Goal: Transaction & Acquisition: Book appointment/travel/reservation

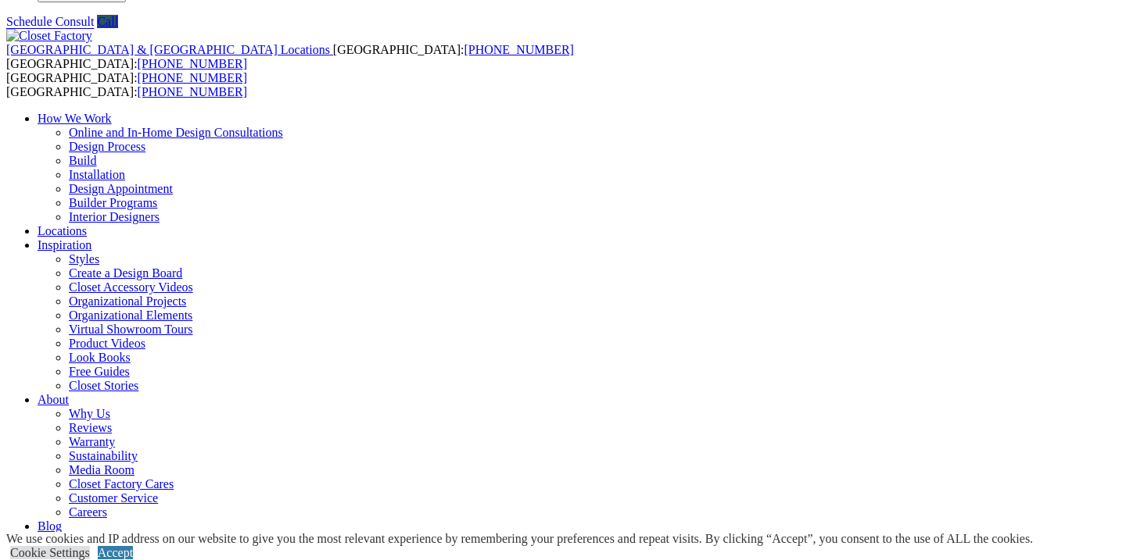
scroll to position [41, 0]
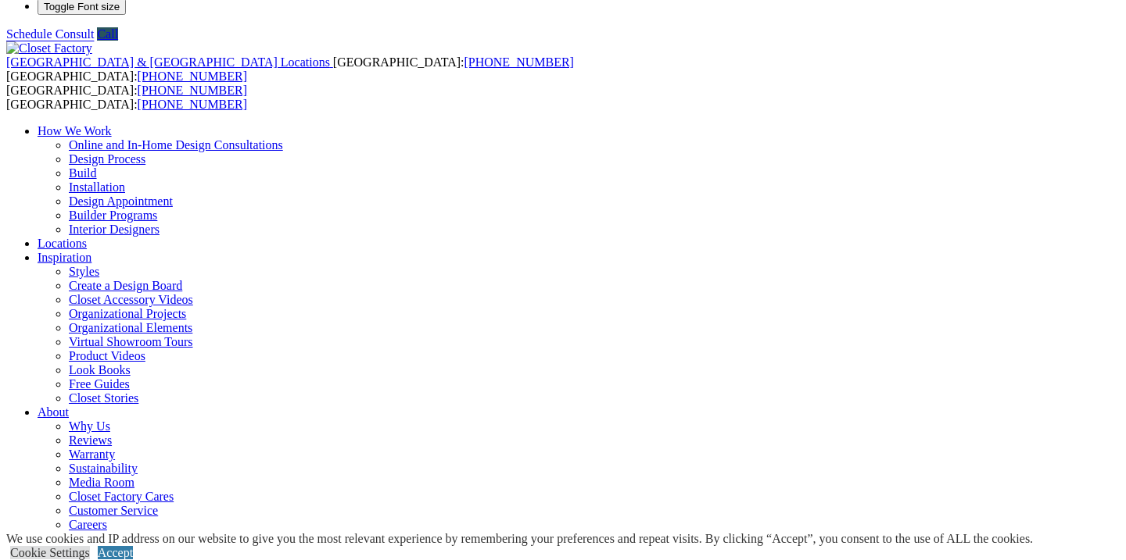
scroll to position [112, 0]
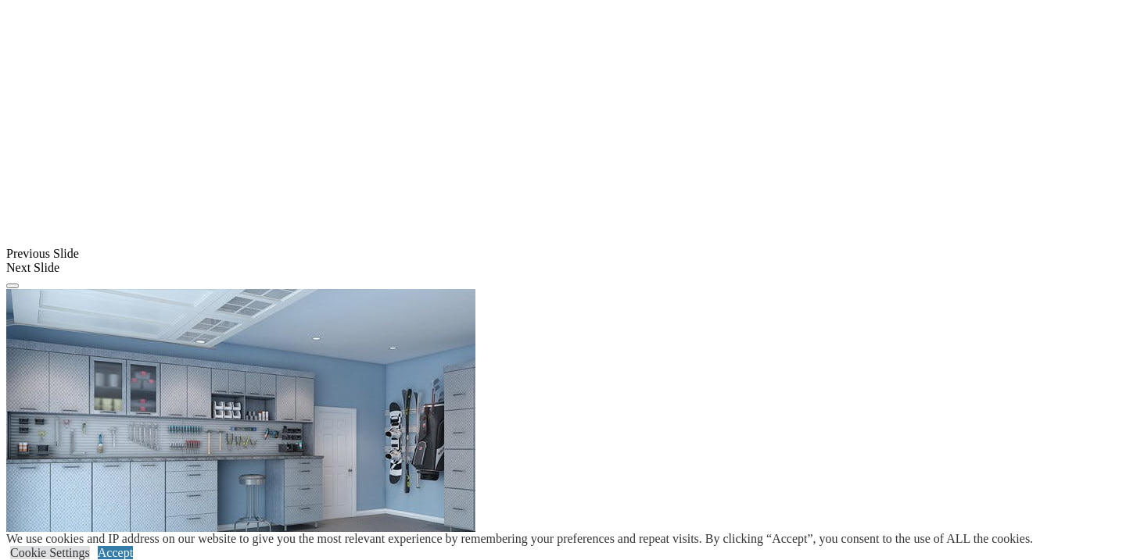
scroll to position [1266, 0]
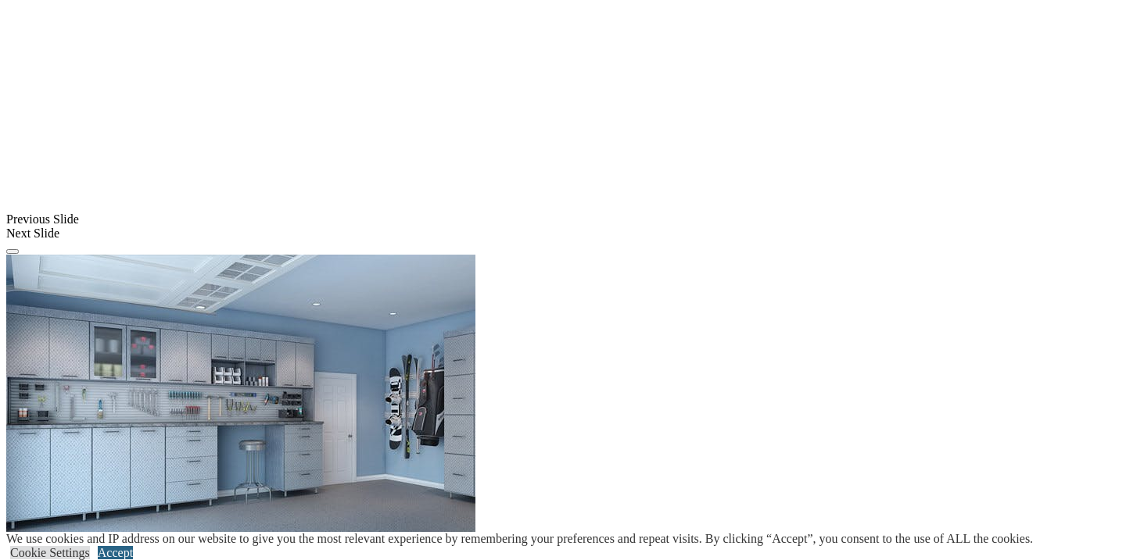
click at [133, 546] on link "Accept" at bounding box center [115, 552] width 35 height 13
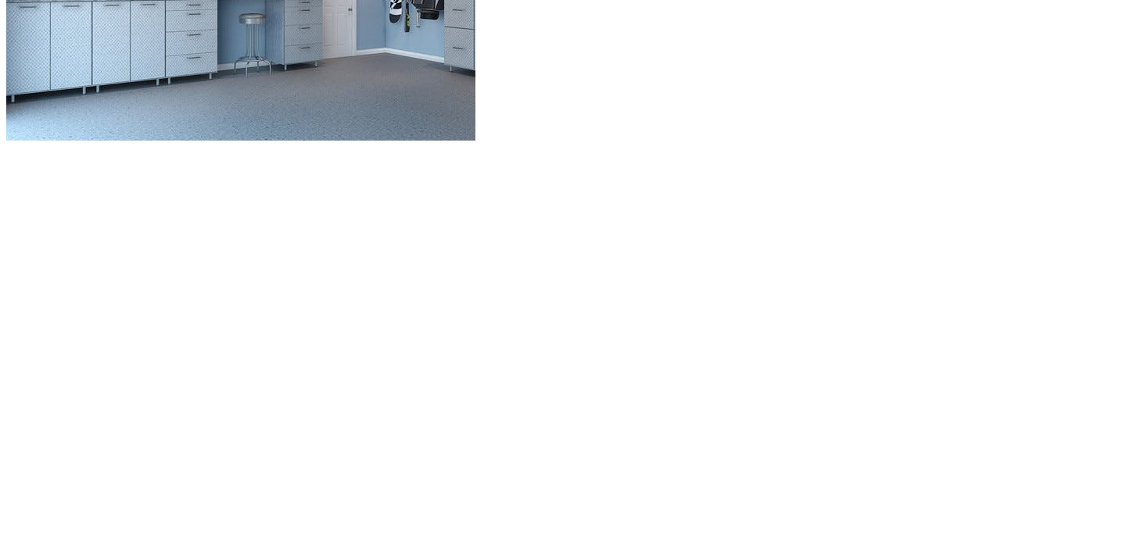
scroll to position [1698, 0]
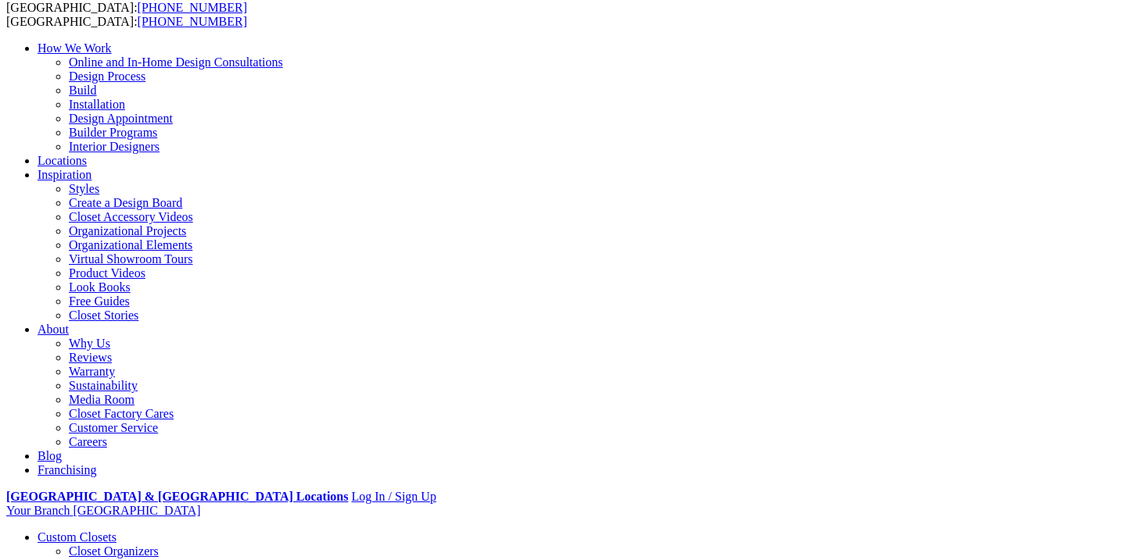
scroll to position [115, 0]
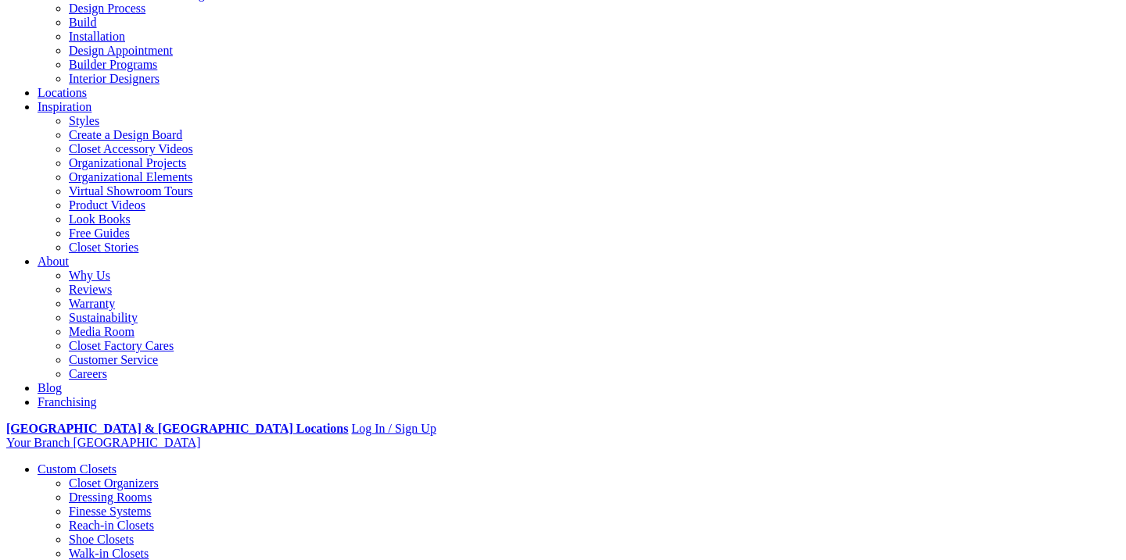
scroll to position [233, 0]
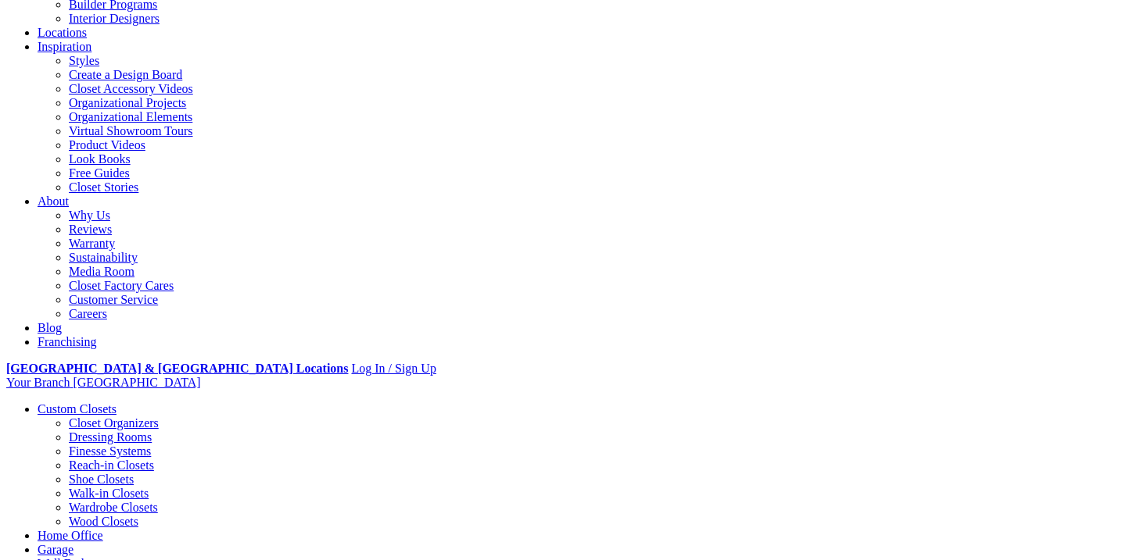
scroll to position [243, 0]
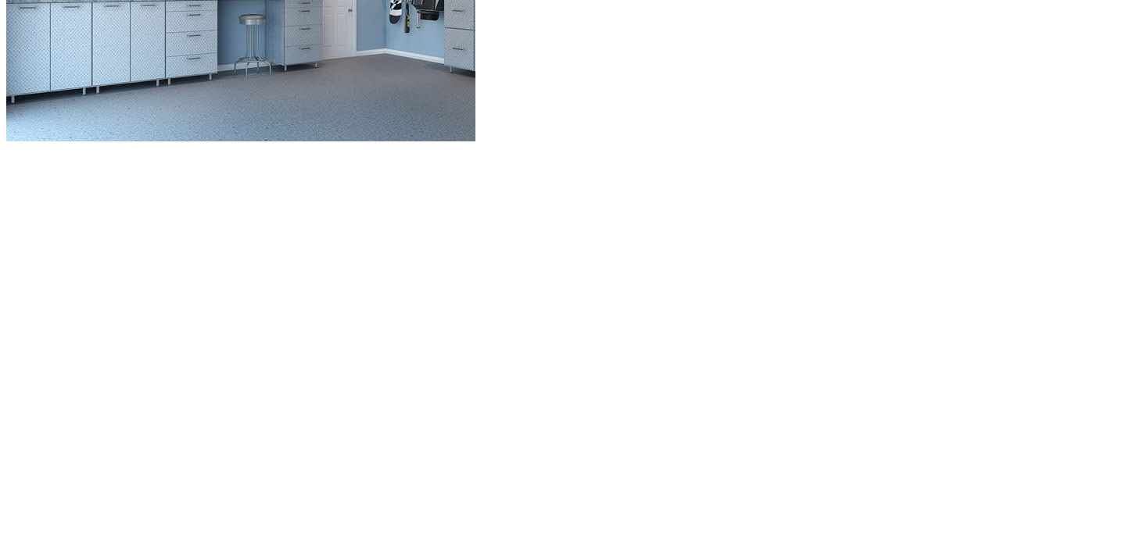
scroll to position [1679, 0]
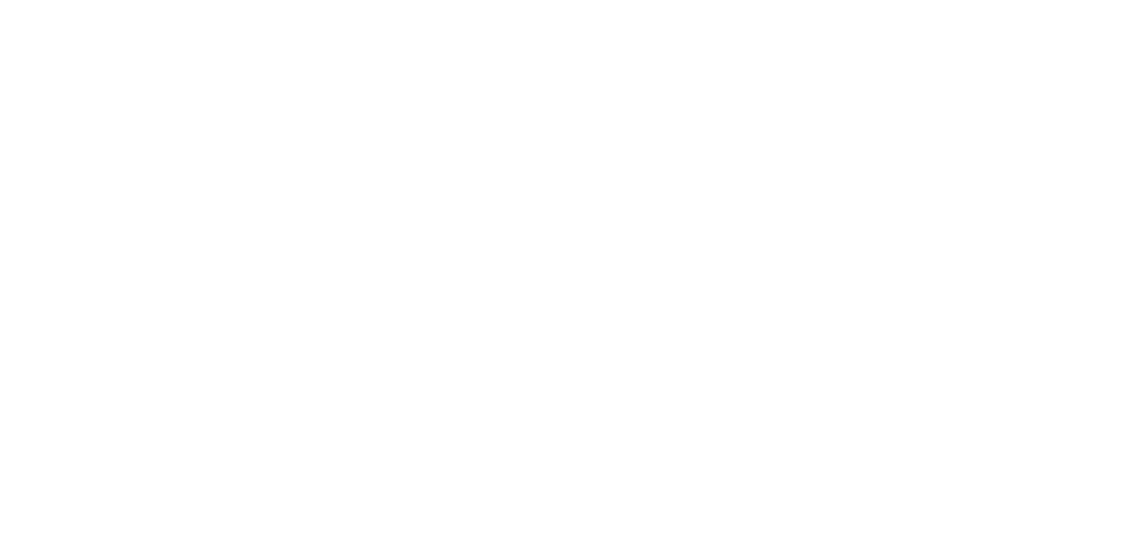
scroll to position [2003, 0]
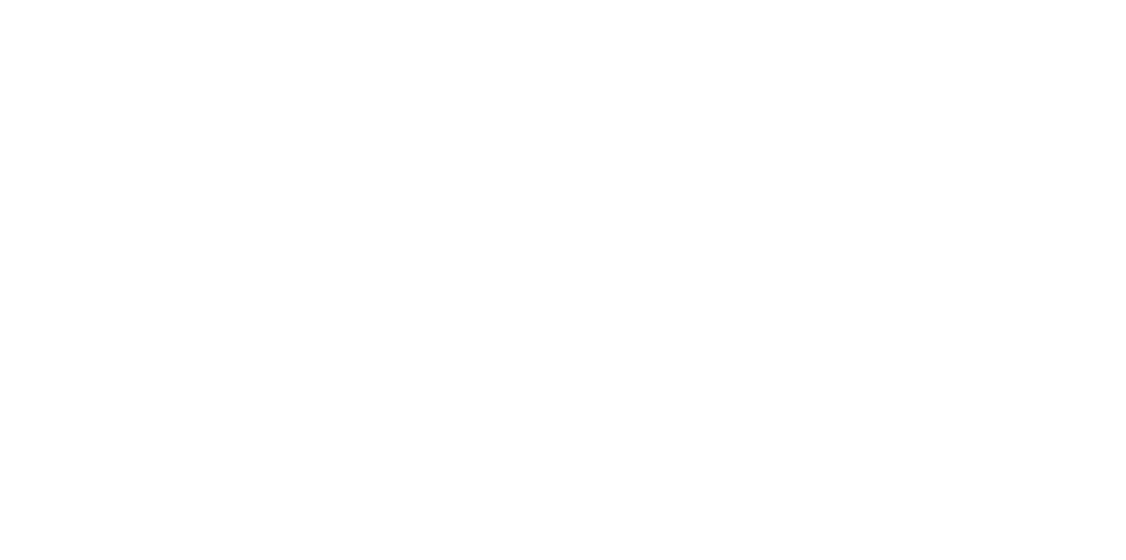
scroll to position [2032, 0]
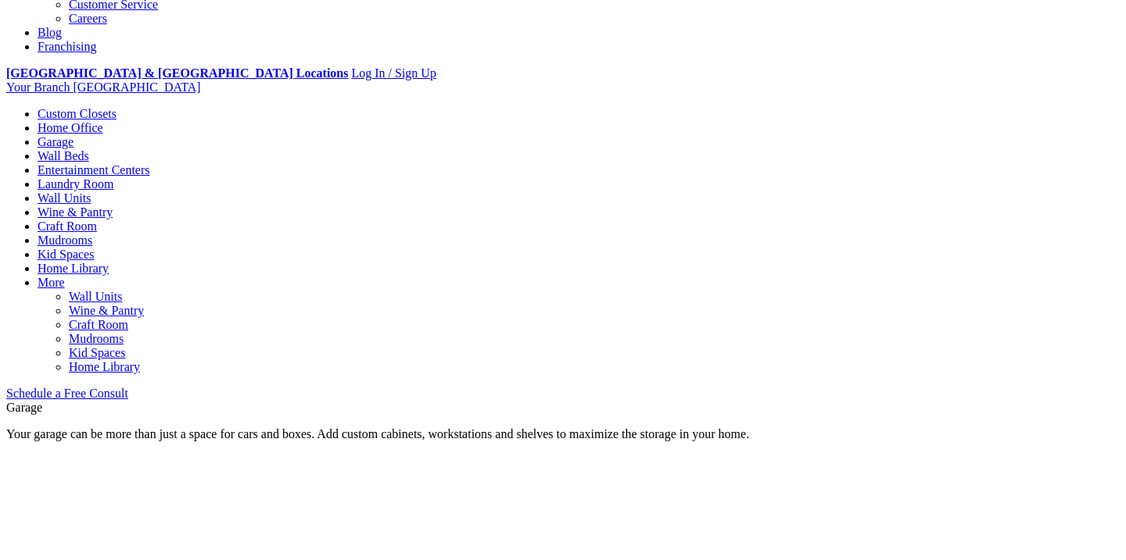
scroll to position [0, 0]
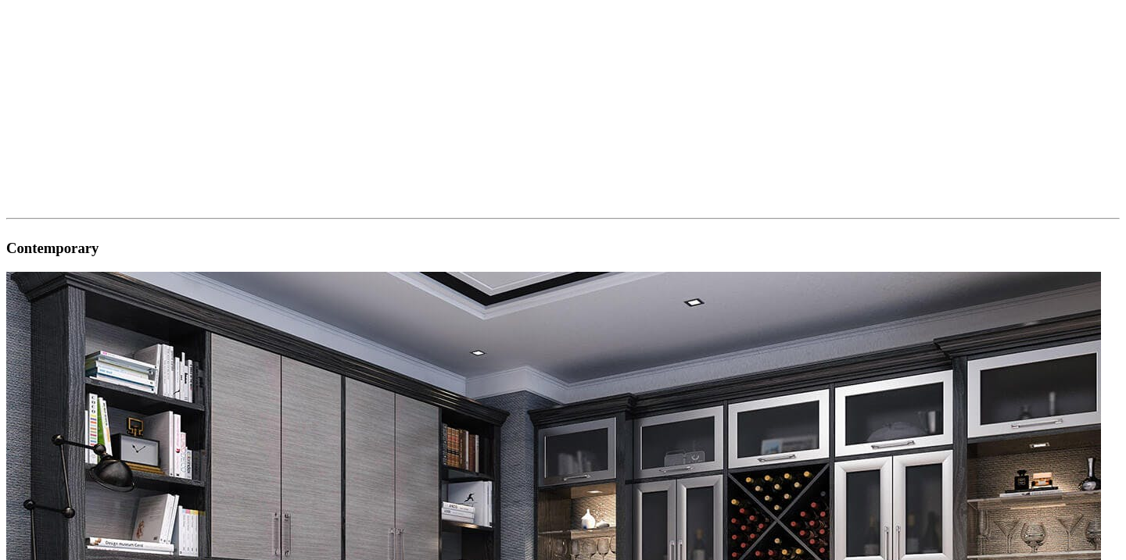
scroll to position [2215, 0]
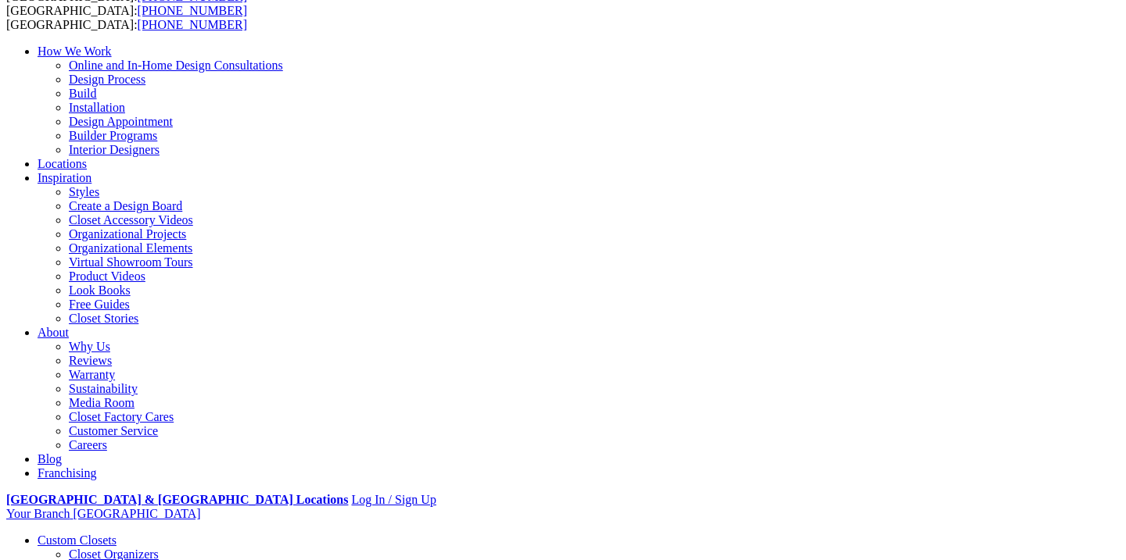
scroll to position [108, 0]
